Goal: Check status: Check status

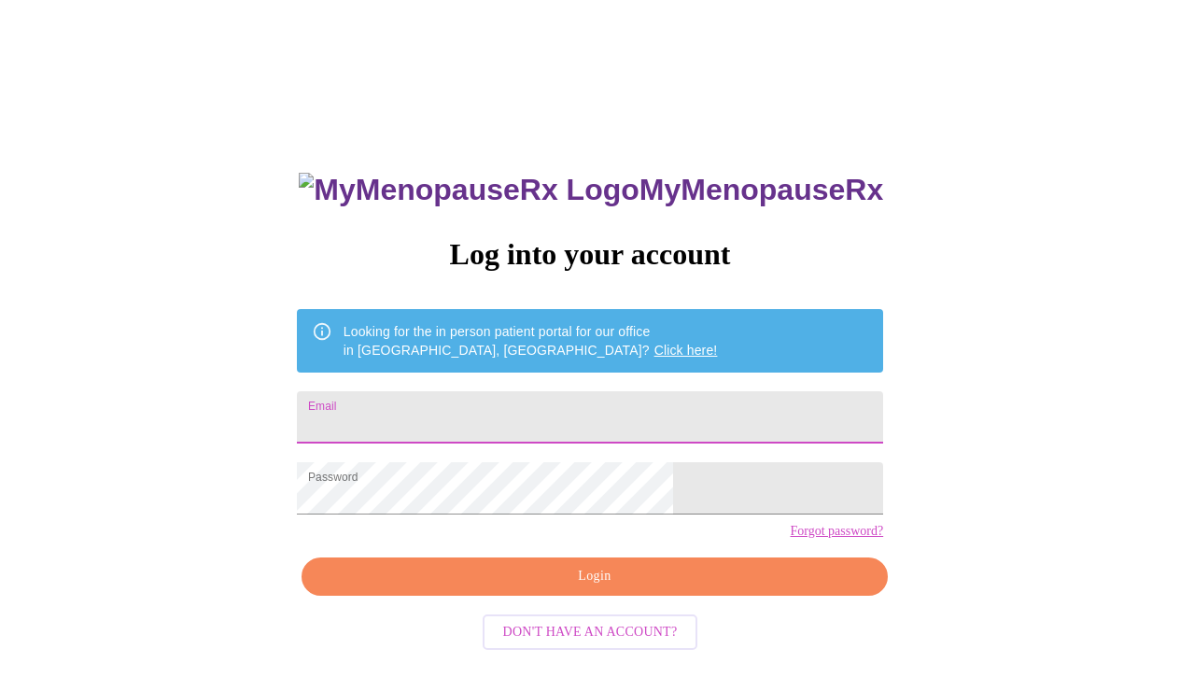
click at [506, 413] on input "Email" at bounding box center [590, 417] width 586 height 52
type input "jamie.b.borg@gmail.com"
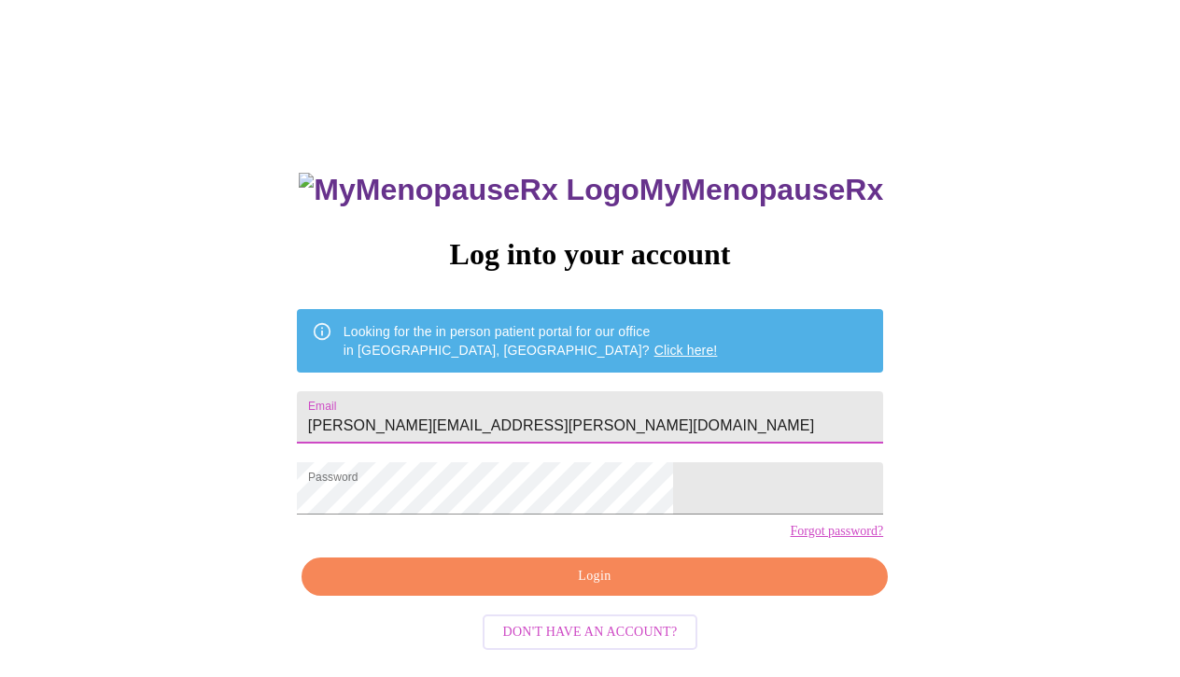
click at [577, 588] on span "Login" at bounding box center [594, 576] width 543 height 23
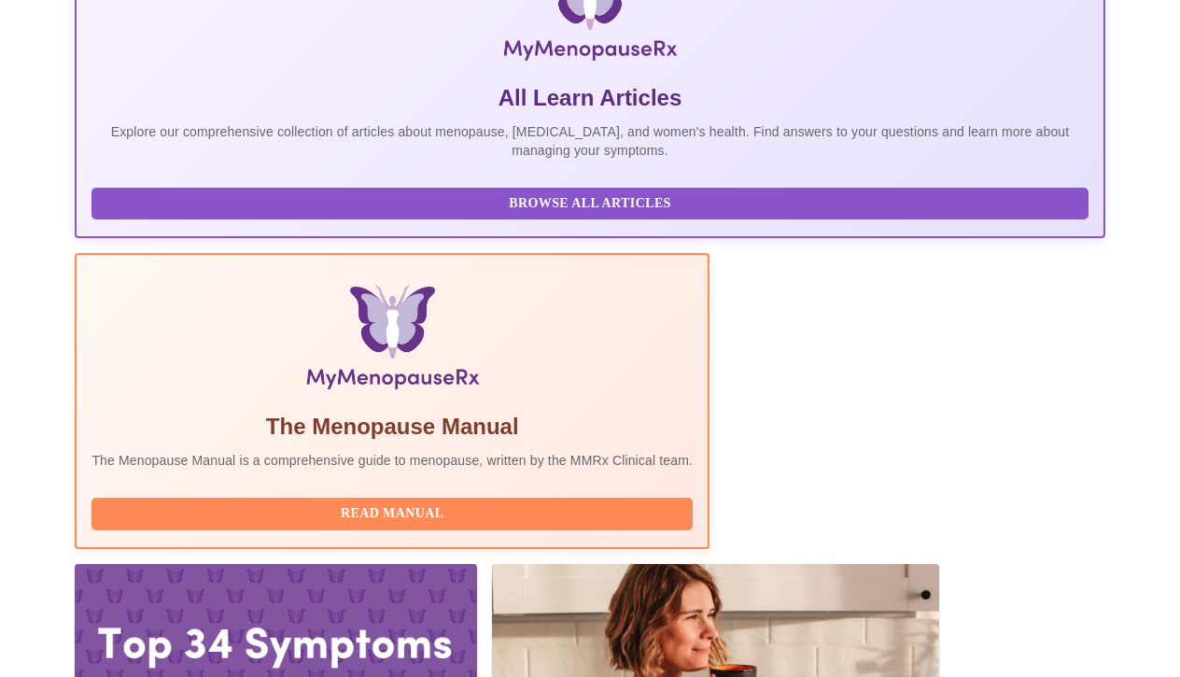
scroll to position [370, 0]
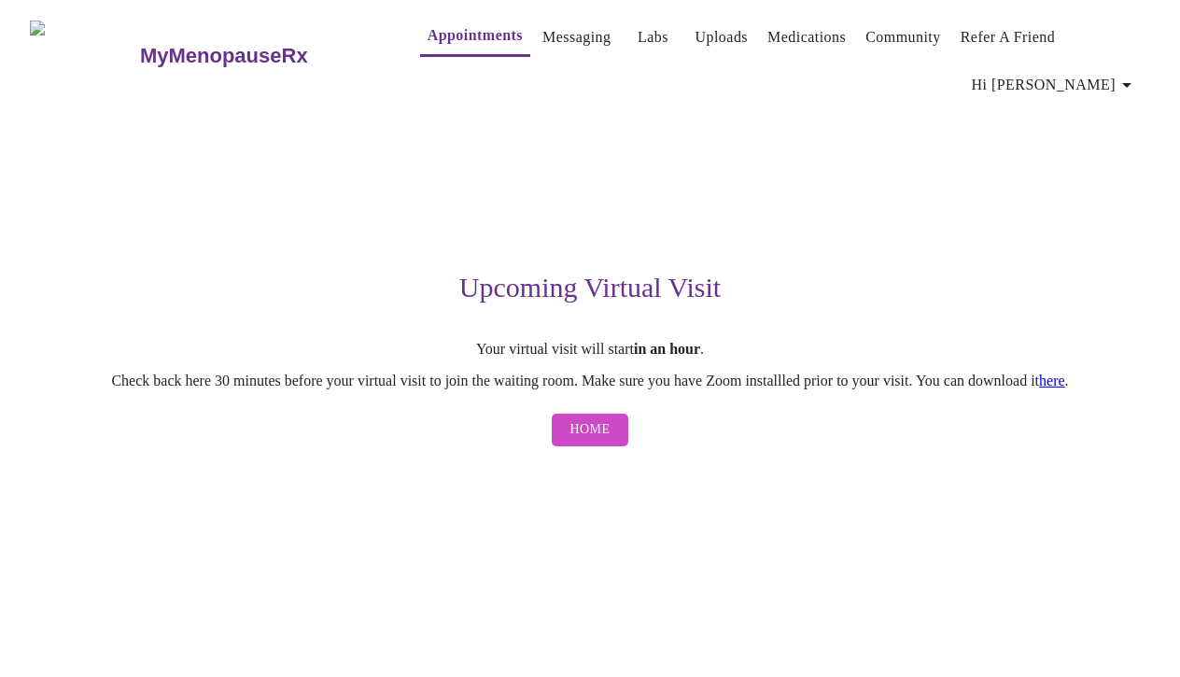
click at [600, 435] on span "Home" at bounding box center [590, 429] width 40 height 23
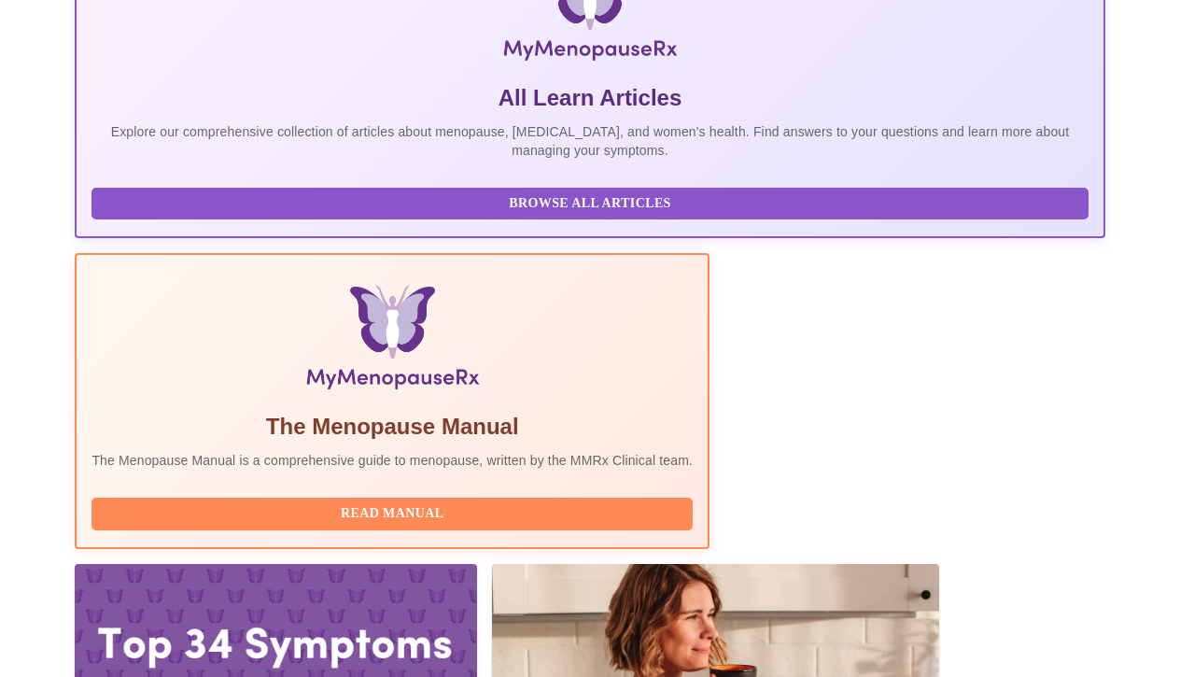
scroll to position [370, 0]
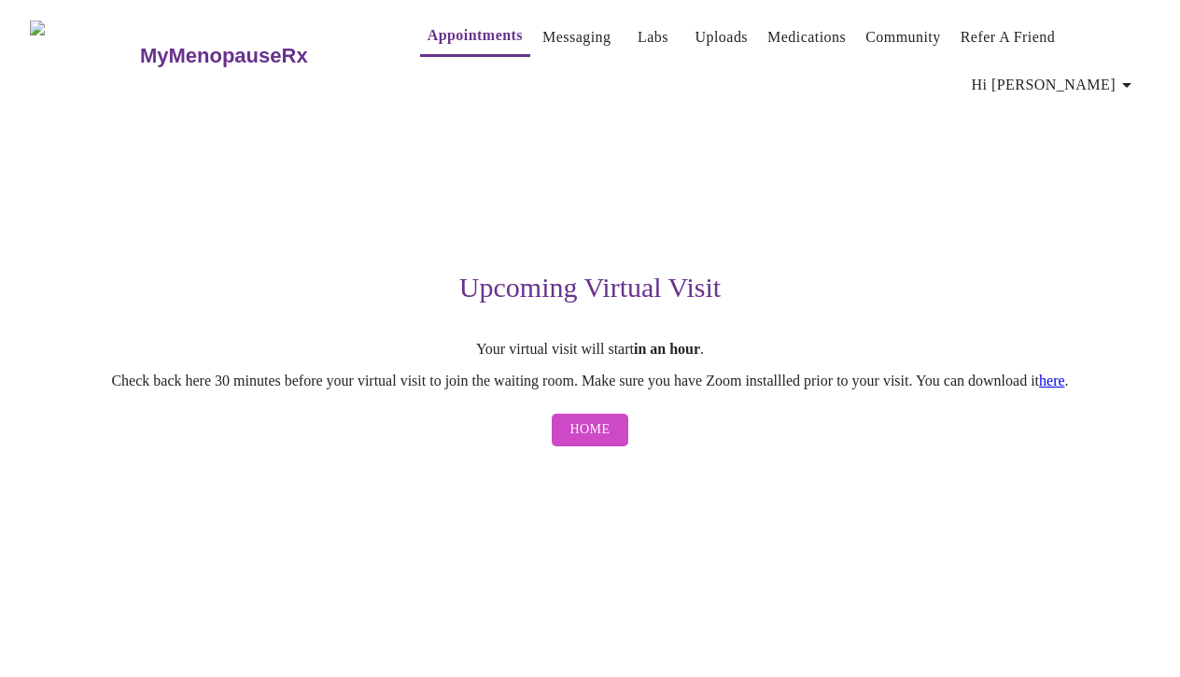
click at [1065, 388] on link "here" at bounding box center [1052, 380] width 26 height 16
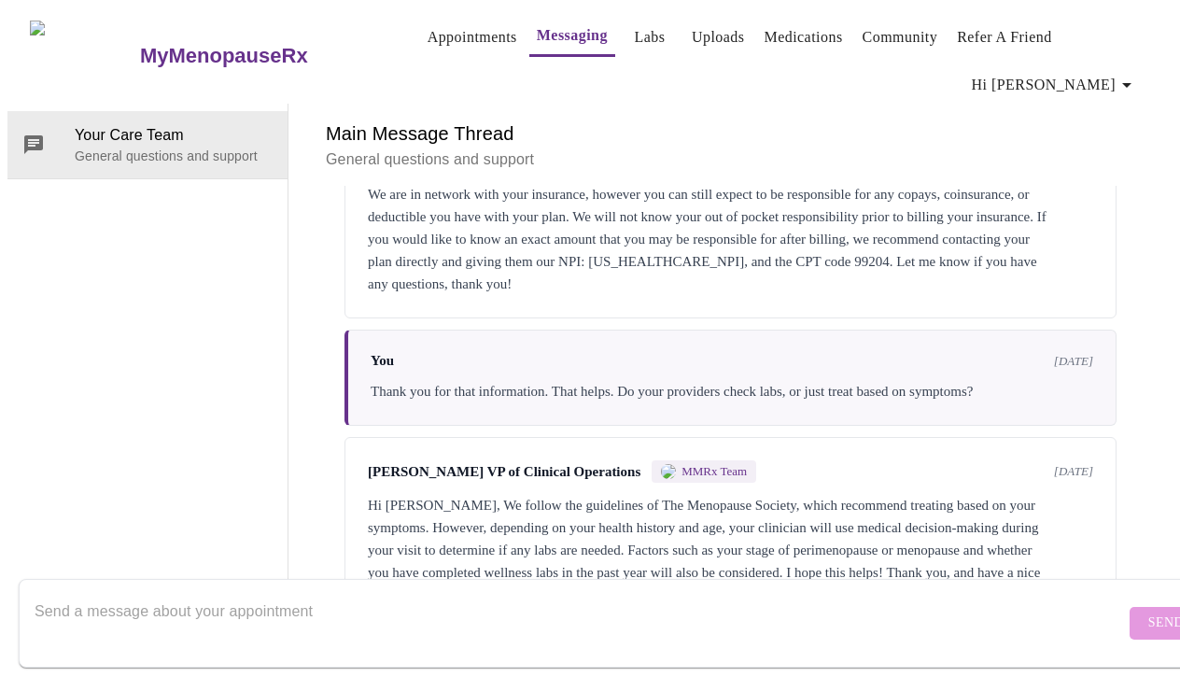
scroll to position [266, 0]
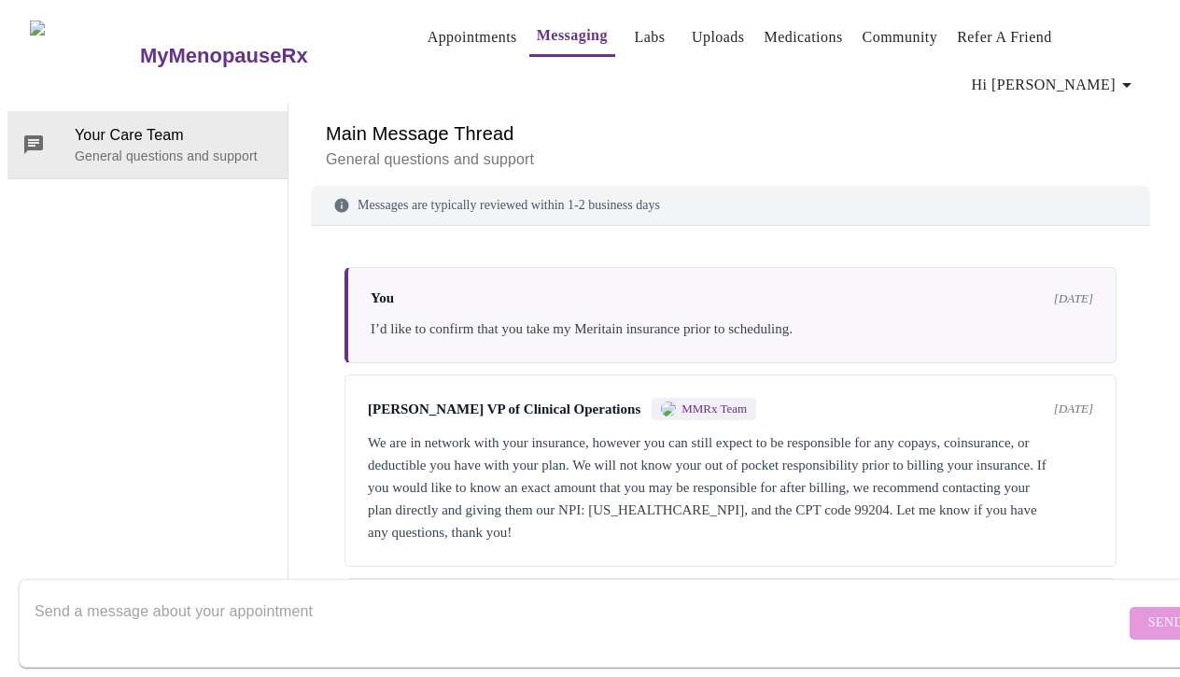
scroll to position [266, 0]
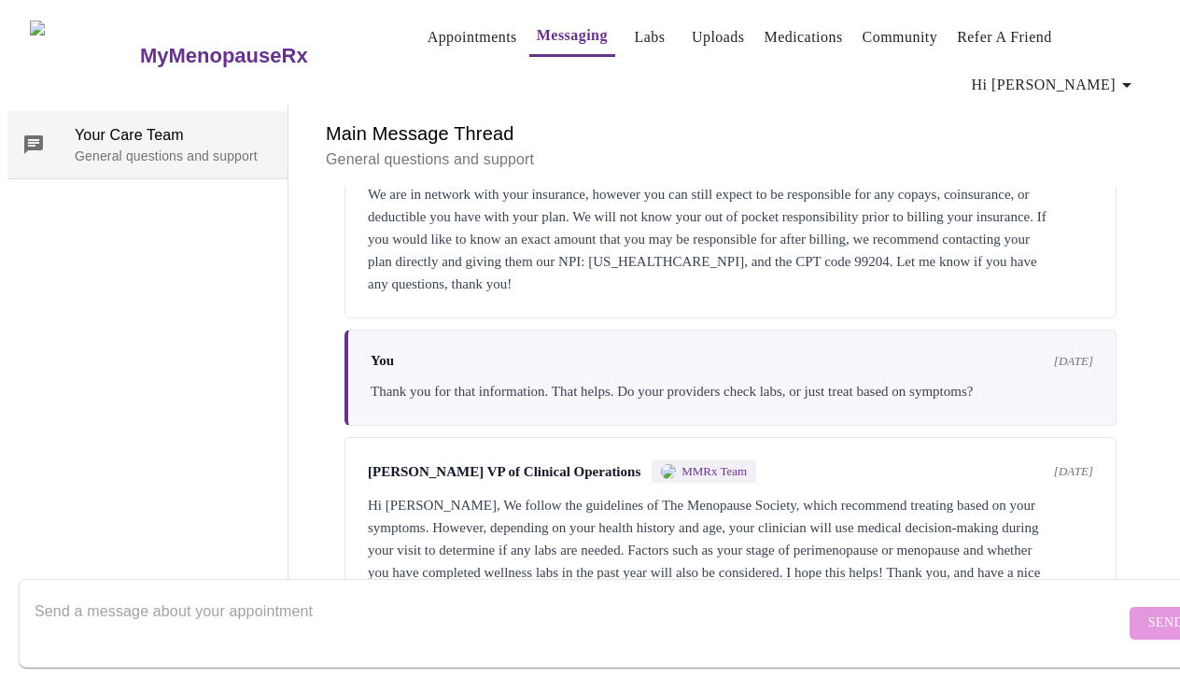
click at [103, 147] on p "General questions and support" at bounding box center [174, 156] width 198 height 19
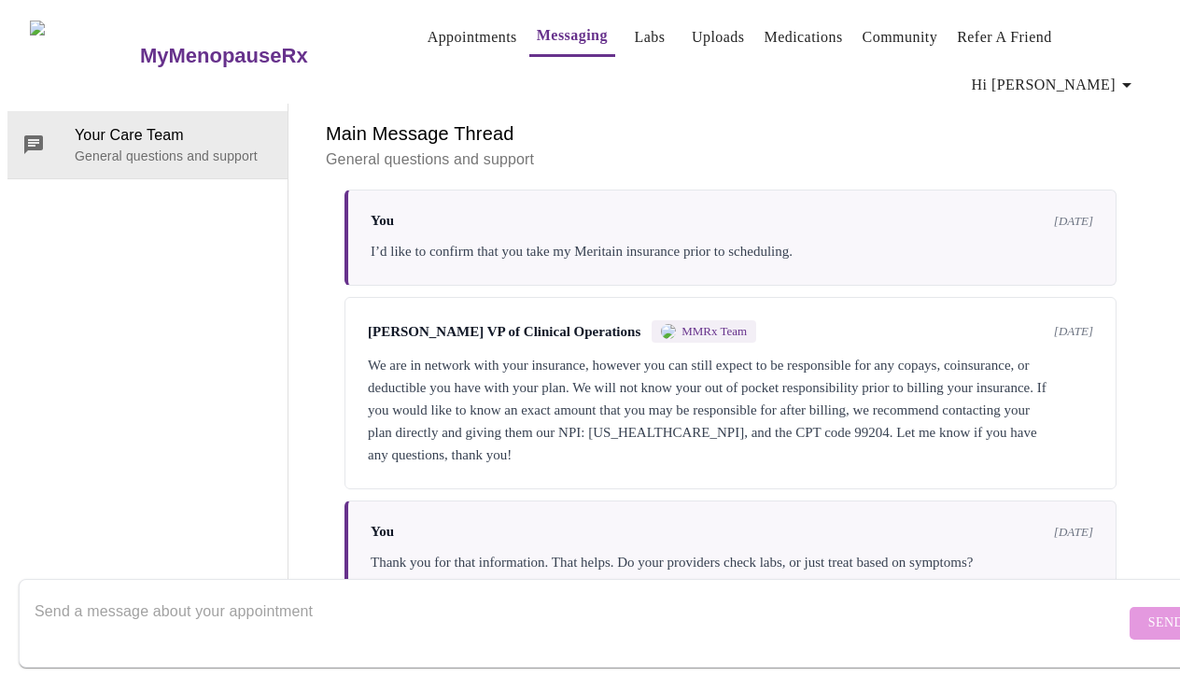
scroll to position [75, 0]
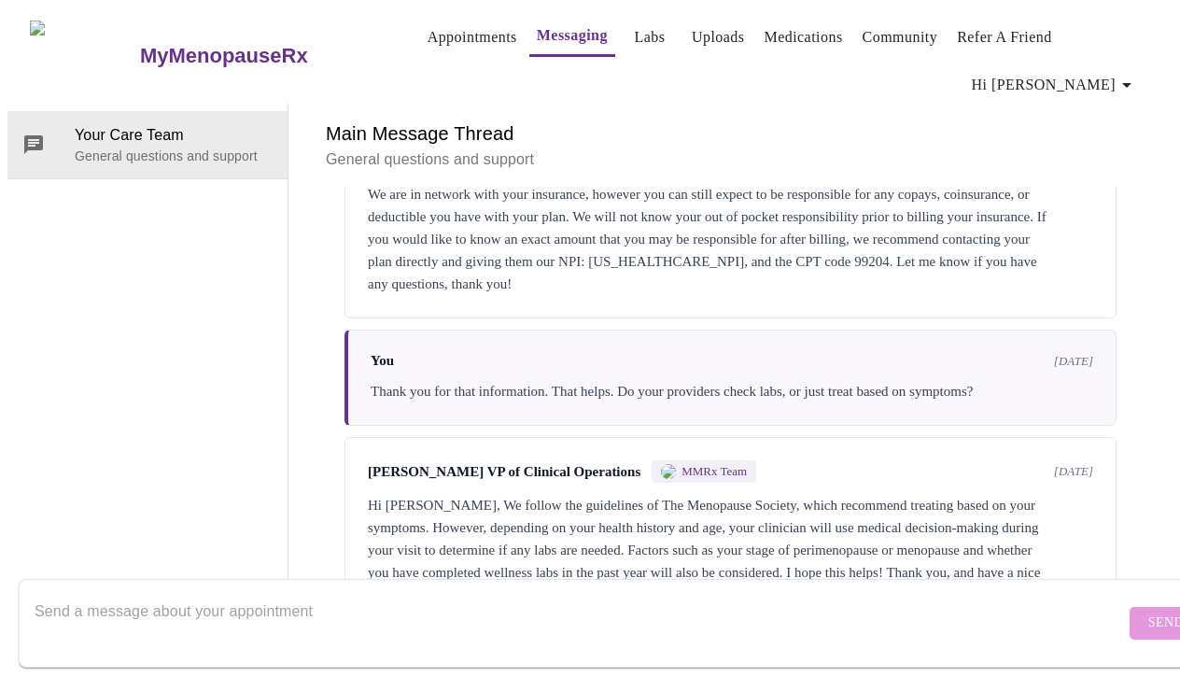
scroll to position [266, 0]
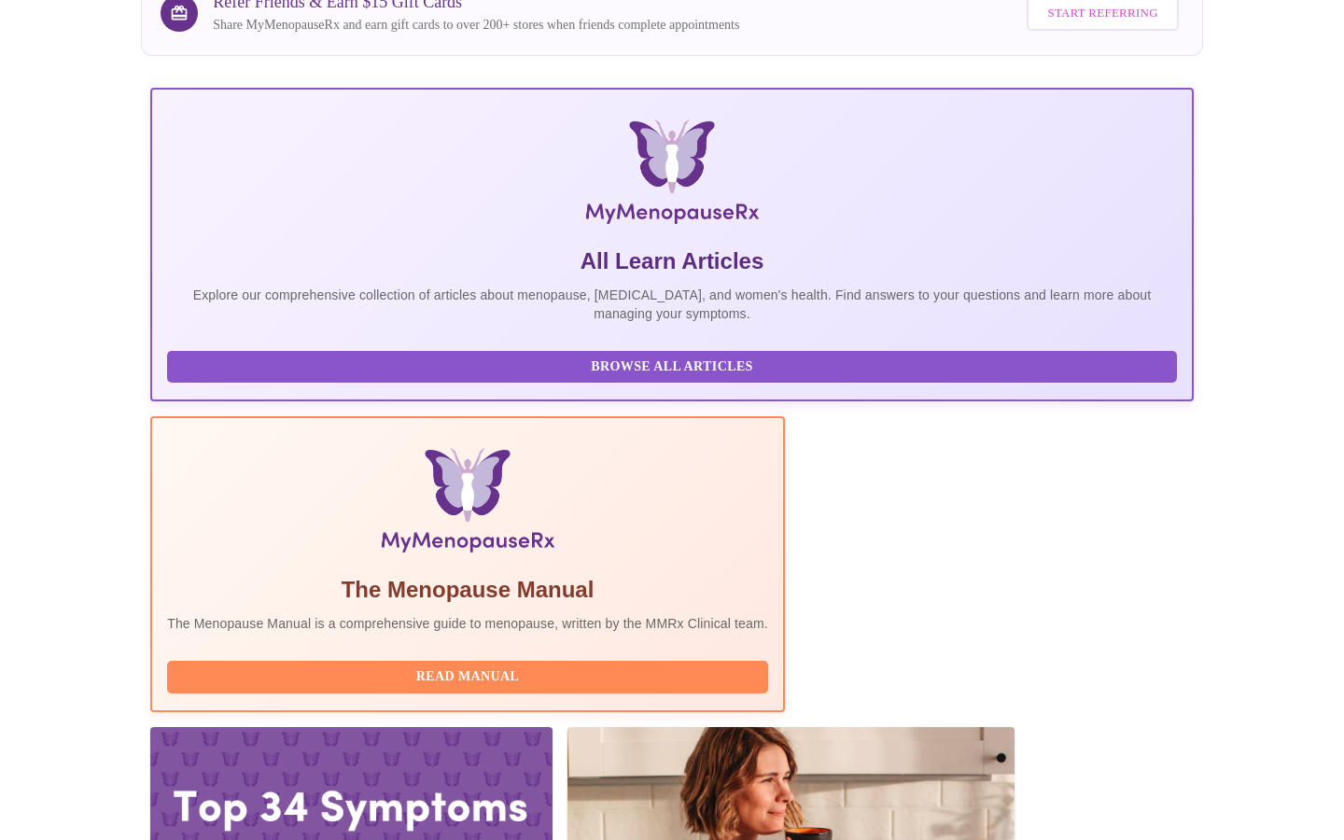
scroll to position [180, 0]
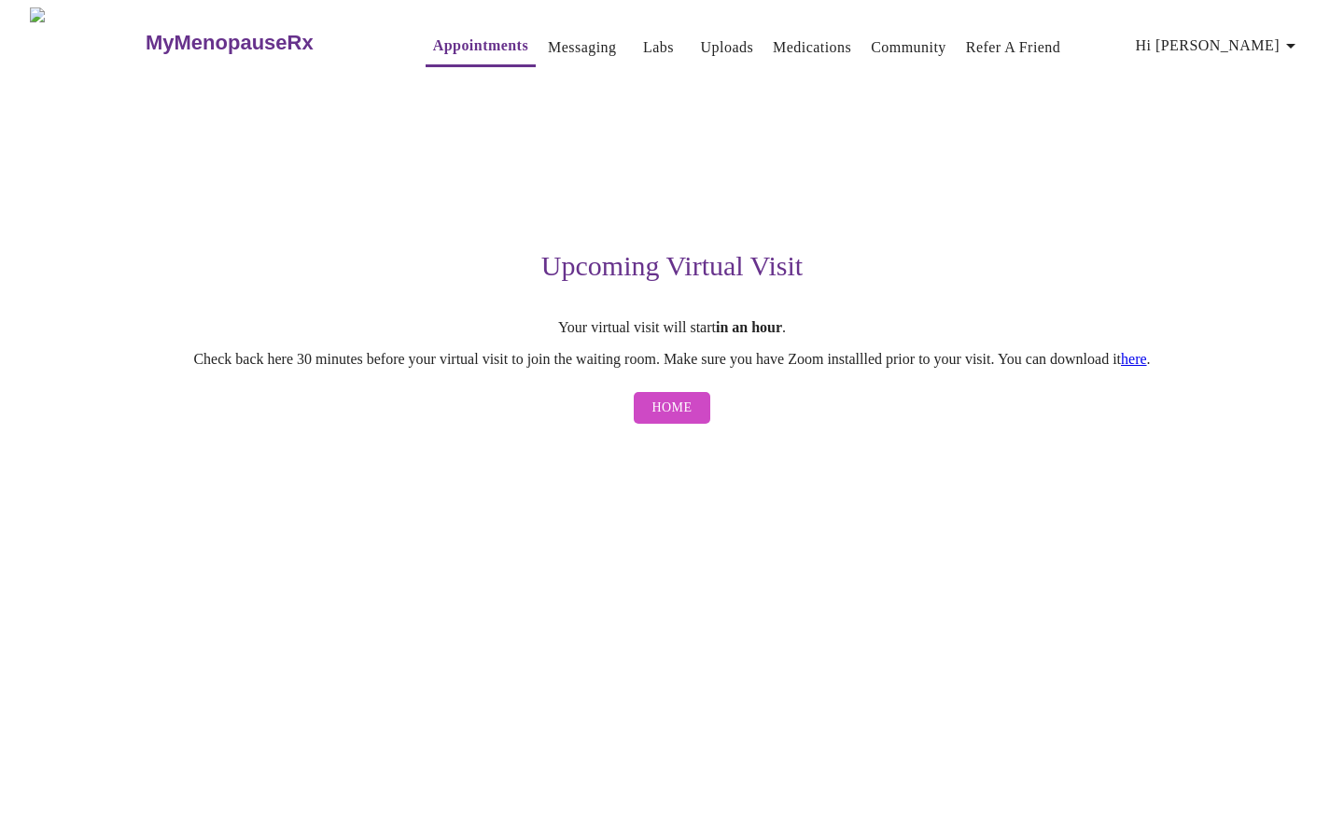
click at [687, 414] on span "Home" at bounding box center [673, 408] width 40 height 23
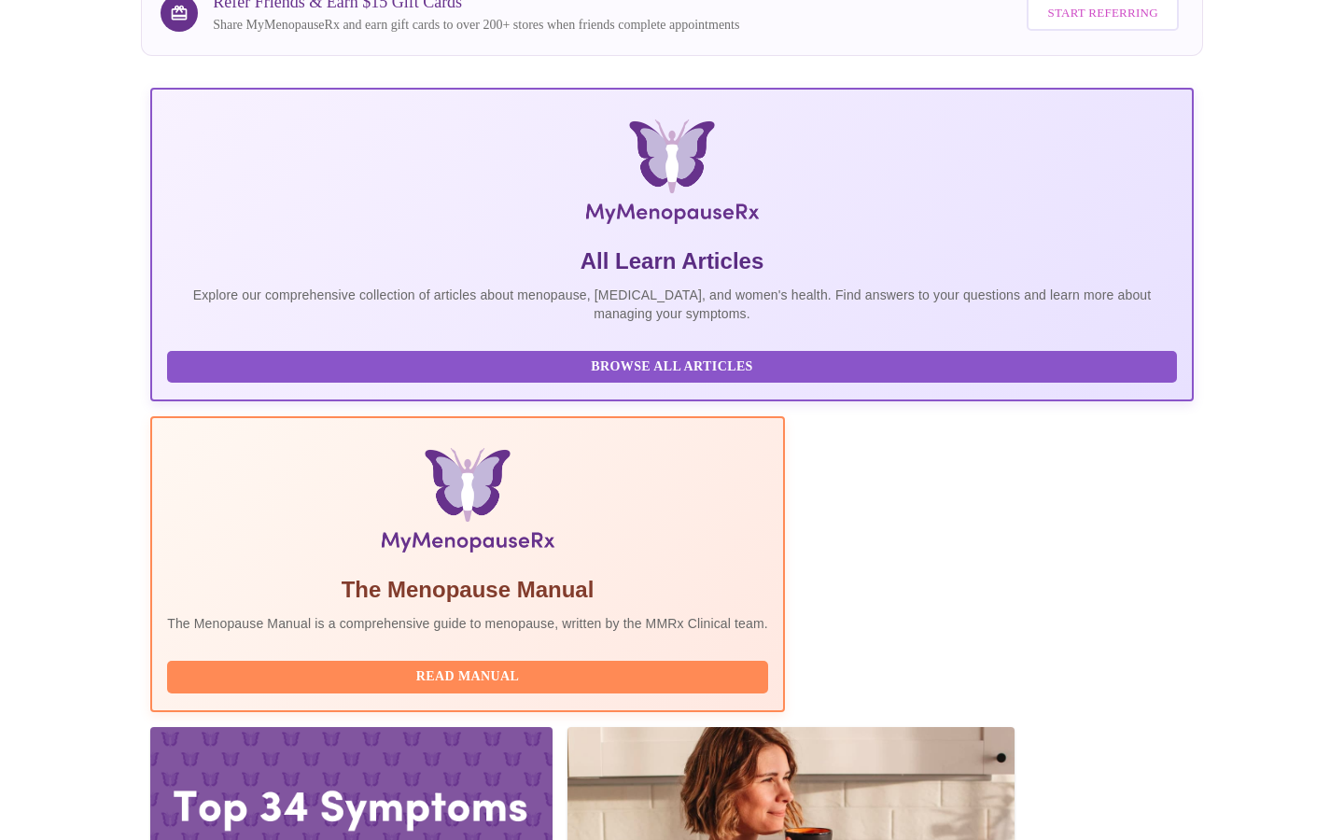
scroll to position [180, 0]
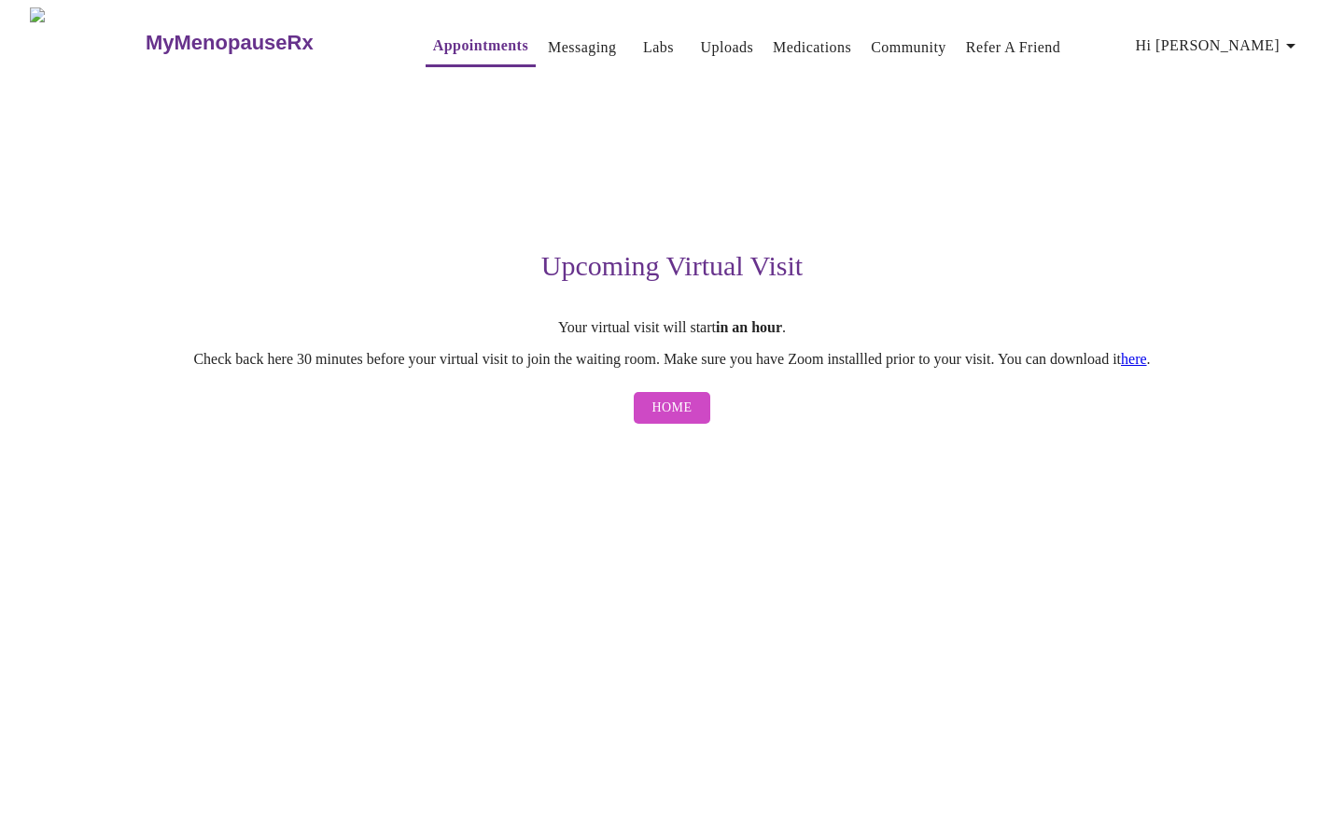
click at [1147, 367] on link "here" at bounding box center [1134, 359] width 26 height 16
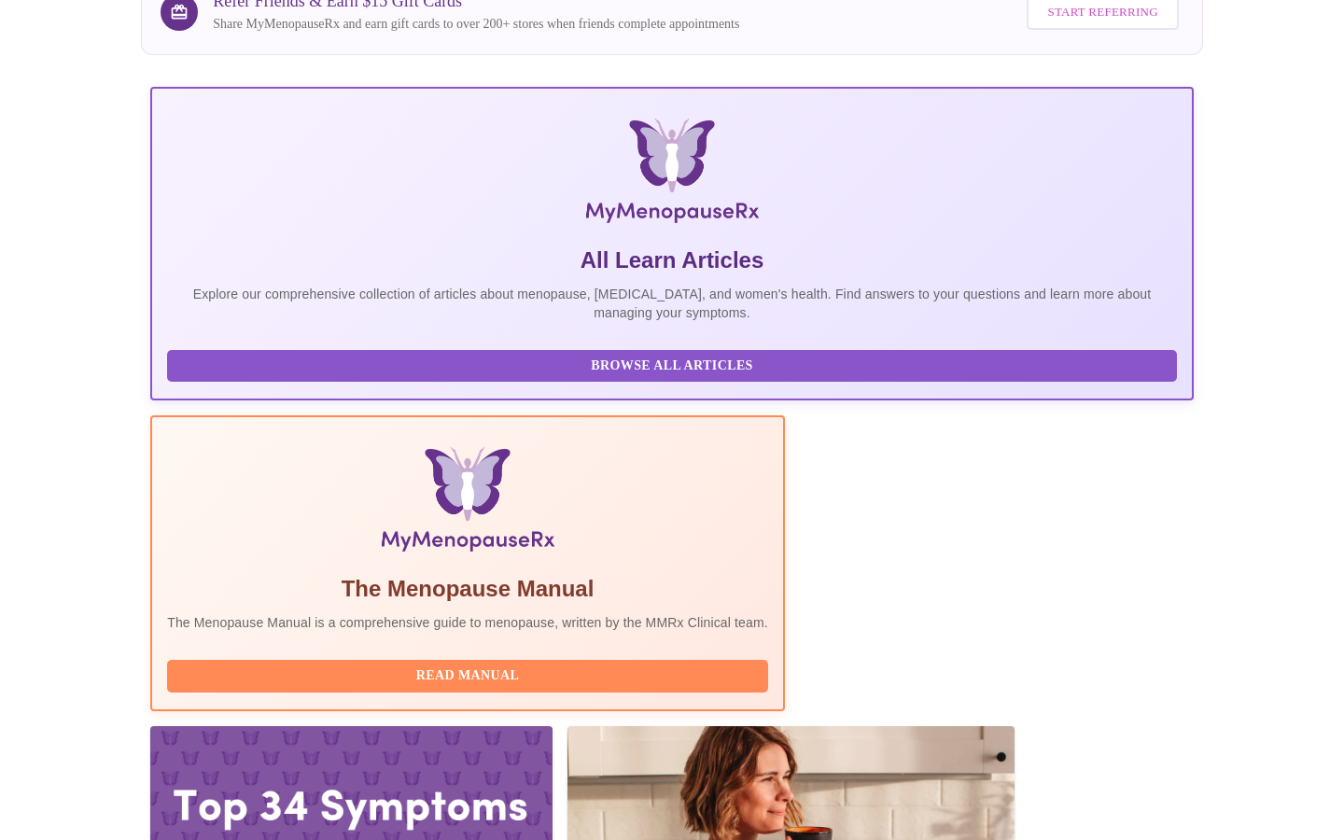
scroll to position [180, 0]
